Goal: Information Seeking & Learning: Find specific fact

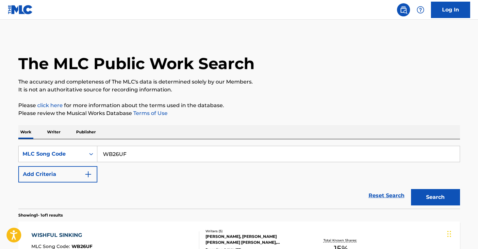
click at [48, 133] on p "Writer" at bounding box center [53, 132] width 17 height 14
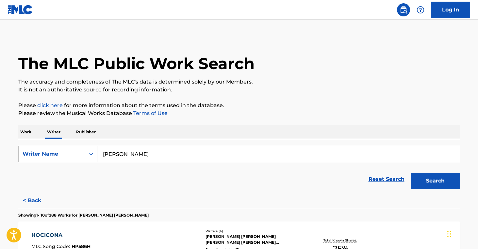
click at [144, 155] on input "[PERSON_NAME]" at bounding box center [278, 154] width 363 height 16
paste input "[PERSON_NAME]"
type input "[PERSON_NAME]"
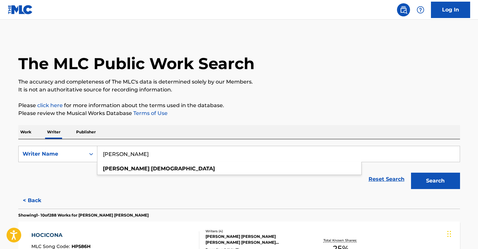
click at [443, 185] on button "Search" at bounding box center [435, 180] width 49 height 16
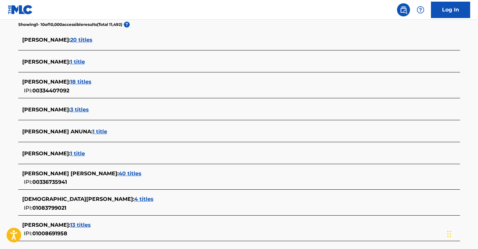
scroll to position [175, 0]
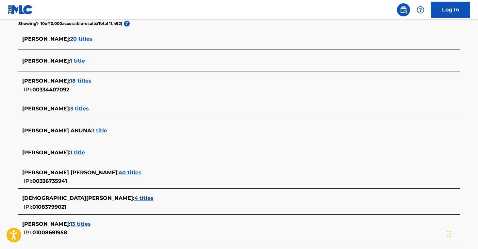
click at [89, 106] on span "3 titles" at bounding box center [79, 108] width 19 height 6
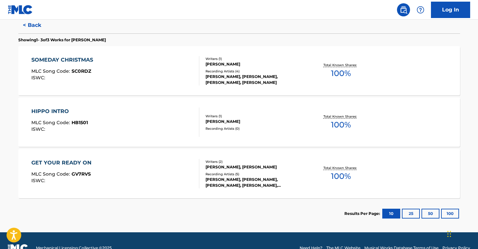
click at [282, 84] on div "[PERSON_NAME], [PERSON_NAME], [PERSON_NAME], [PERSON_NAME]" at bounding box center [255, 80] width 99 height 12
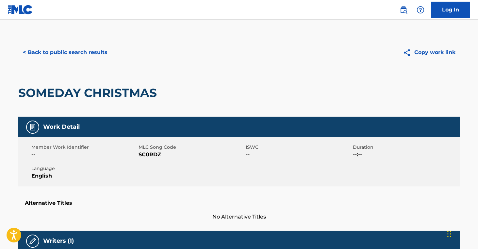
click at [79, 50] on button "< Back to public search results" at bounding box center [65, 52] width 94 height 16
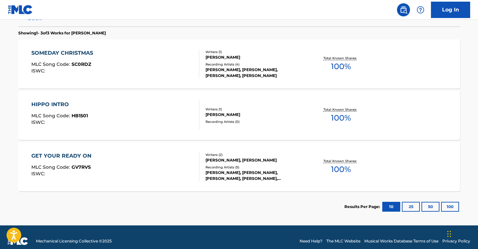
click at [255, 127] on div "HIPPO INTRO MLC Song Code : HB1501 ISWC : Writers ( 1 ) [PERSON_NAME] Recording…" at bounding box center [239, 115] width 442 height 49
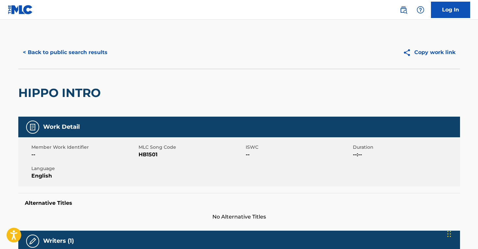
click at [70, 59] on button "< Back to public search results" at bounding box center [65, 52] width 94 height 16
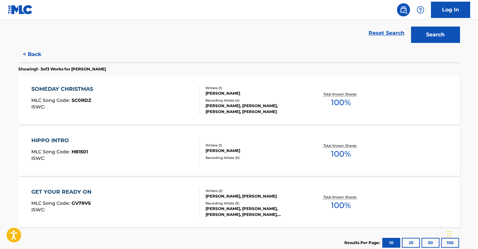
scroll to position [190, 0]
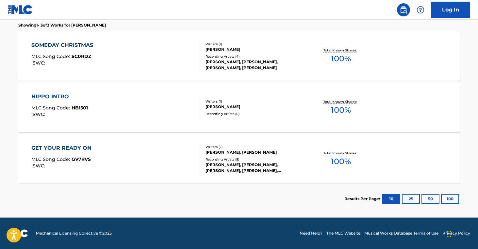
click at [263, 153] on div "[PERSON_NAME], [PERSON_NAME]" at bounding box center [255, 152] width 99 height 6
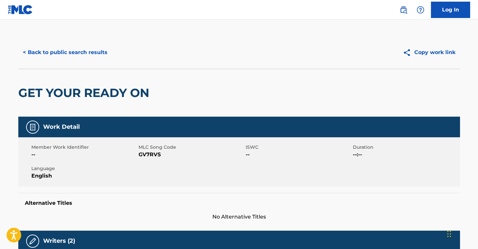
click at [93, 57] on button "< Back to public search results" at bounding box center [65, 52] width 94 height 16
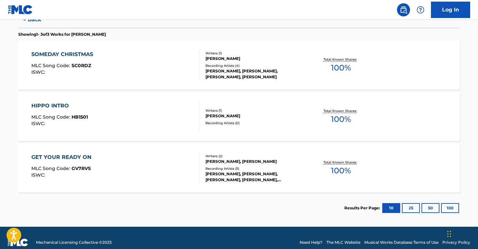
scroll to position [190, 0]
